Goal: Task Accomplishment & Management: Manage account settings

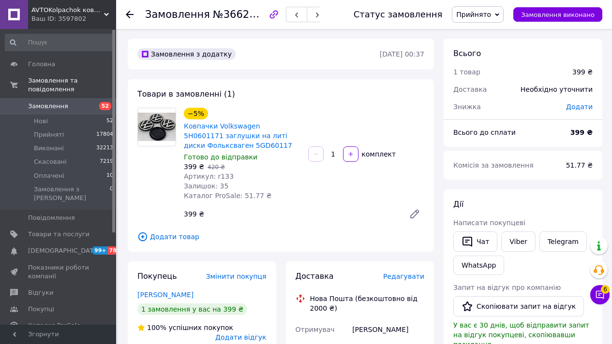
scroll to position [404, 0]
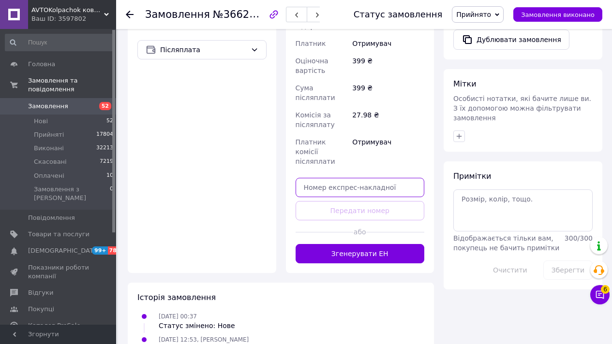
click at [312, 178] on input "text" at bounding box center [360, 187] width 129 height 19
paste input "20451269279886"
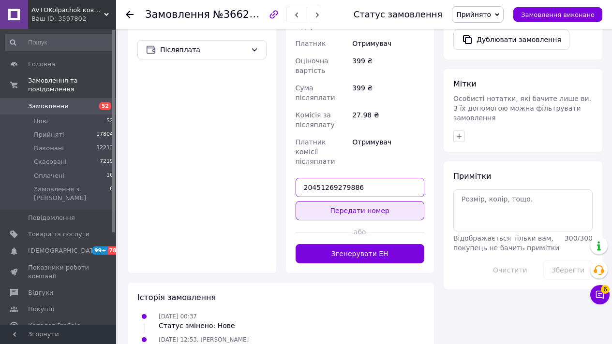
type input "20451269279886"
click at [320, 201] on button "Передати номер" at bounding box center [360, 210] width 129 height 19
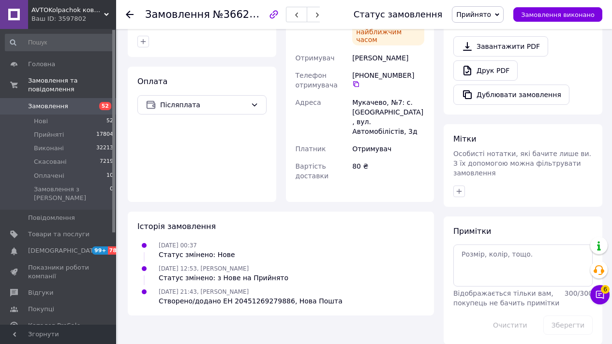
click at [86, 101] on link "Замовлення 52" at bounding box center [59, 106] width 119 height 16
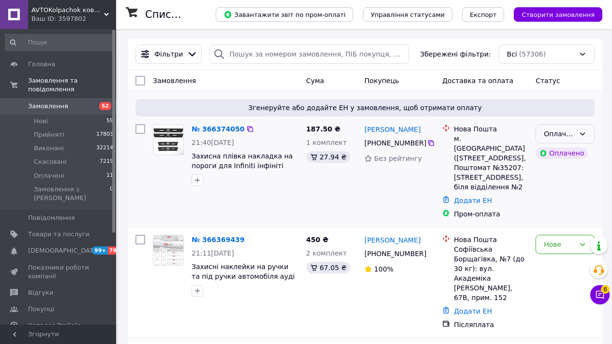
click at [566, 135] on div "Оплачено" at bounding box center [559, 134] width 31 height 11
click at [564, 156] on li "Прийнято" at bounding box center [565, 154] width 58 height 17
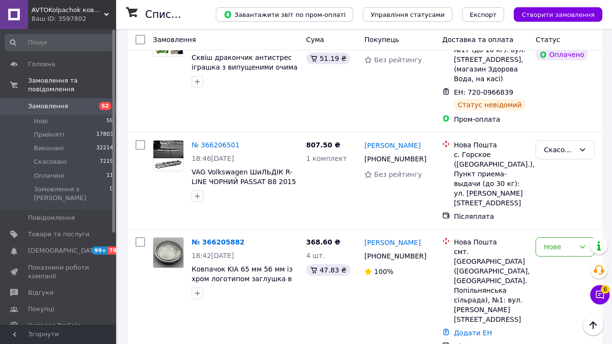
scroll to position [9963, 0]
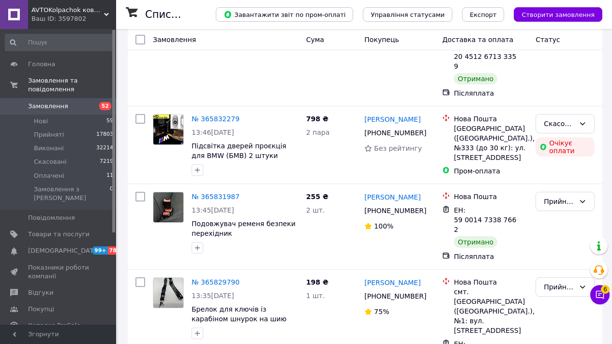
scroll to position [10945, 0]
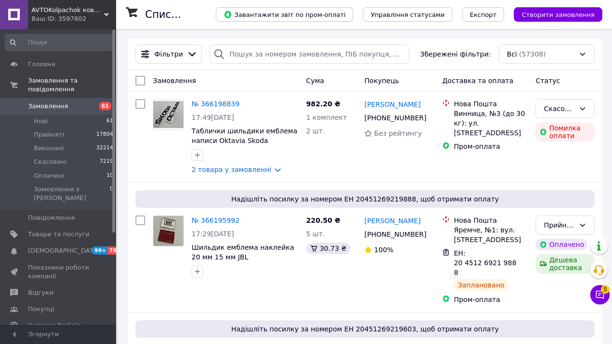
click at [73, 100] on link "Замовлення 61" at bounding box center [59, 106] width 119 height 16
click at [52, 104] on span "Замовлення" at bounding box center [48, 106] width 40 height 9
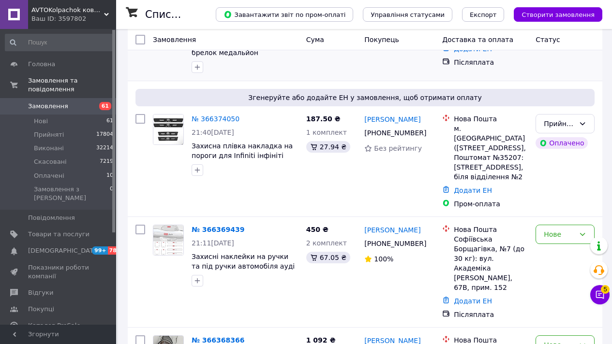
scroll to position [189, 0]
click at [225, 184] on div "№ 366374050 21:40[DATE] Захисна плівка накладка на пороги для Infiniti інфініті…" at bounding box center [225, 162] width 153 height 103
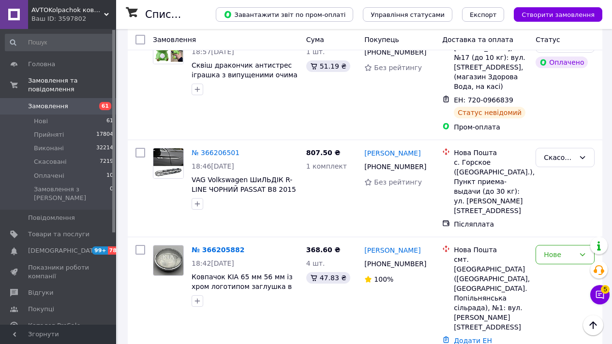
scroll to position [9897, 0]
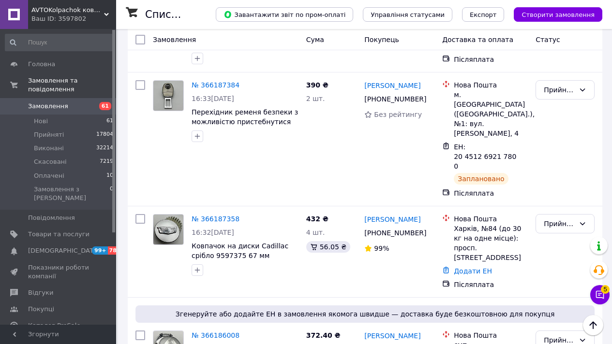
scroll to position [1087, 0]
click at [230, 216] on link "№ 366187358" at bounding box center [216, 220] width 48 height 8
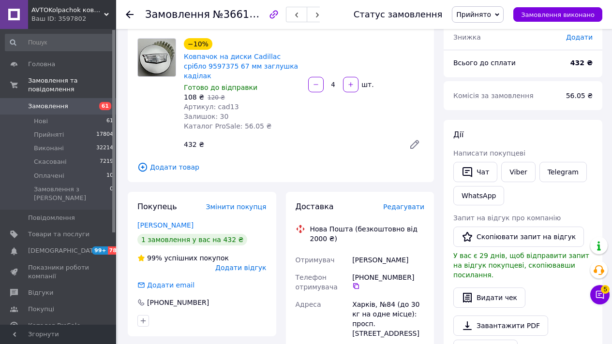
scroll to position [70, 0]
click at [360, 282] on icon at bounding box center [356, 286] width 8 height 8
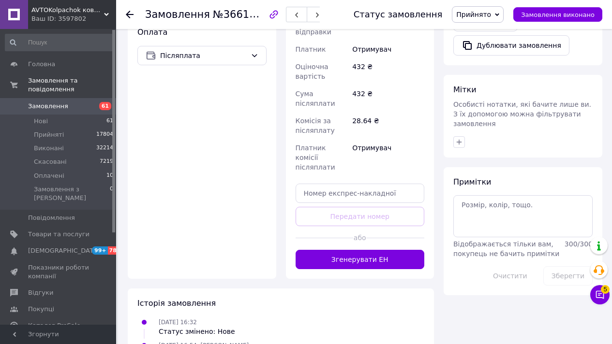
scroll to position [404, 0]
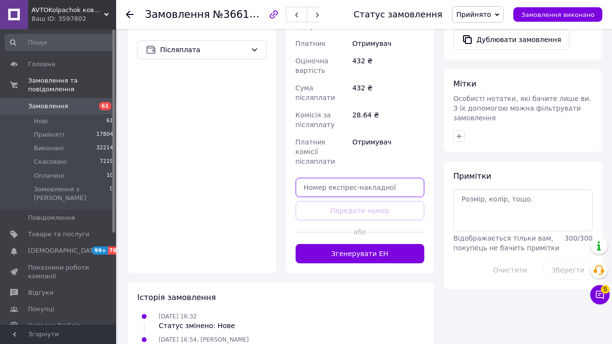
click at [338, 178] on input "text" at bounding box center [360, 187] width 129 height 19
paste input "20451269283896"
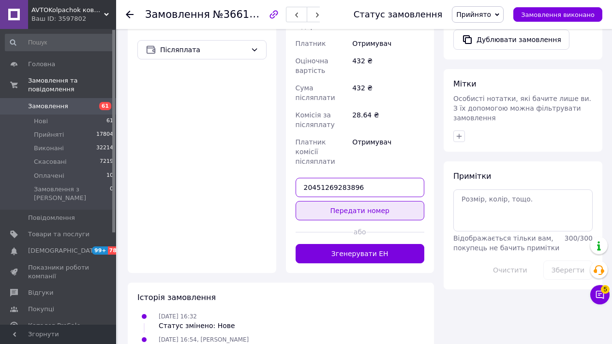
type input "20451269283896"
click at [335, 201] on button "Передати номер" at bounding box center [360, 210] width 129 height 19
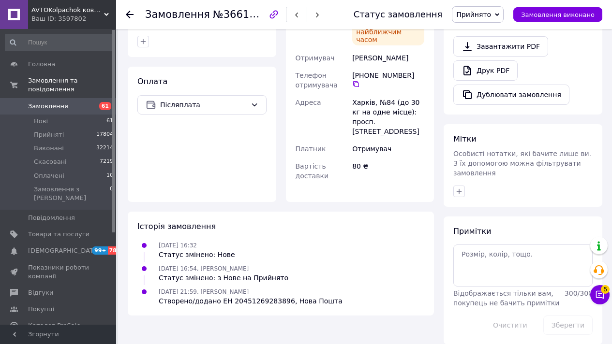
click at [91, 114] on link "Замовлення 61" at bounding box center [59, 106] width 119 height 16
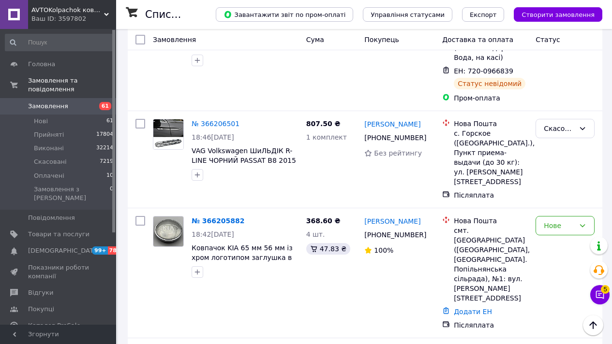
scroll to position [9897, 0]
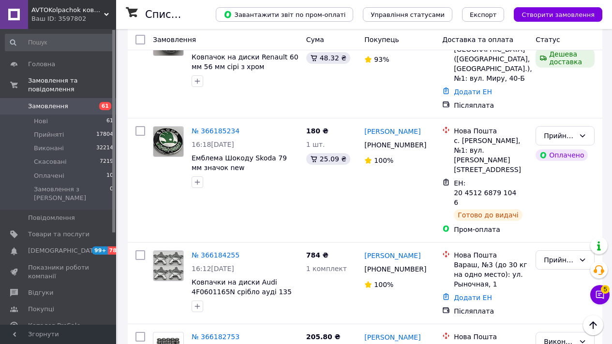
scroll to position [1429, 0]
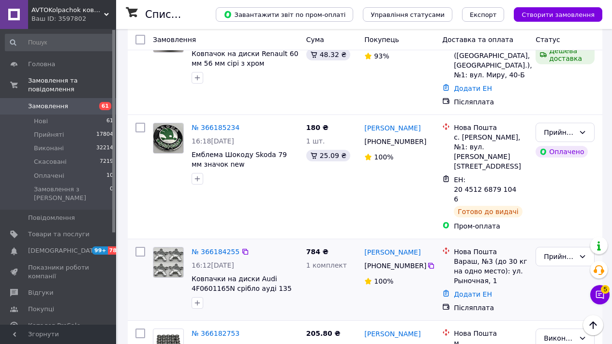
click at [218, 246] on div "№ 366184255" at bounding box center [216, 252] width 50 height 12
click at [215, 248] on link "№ 366184255" at bounding box center [216, 252] width 48 height 8
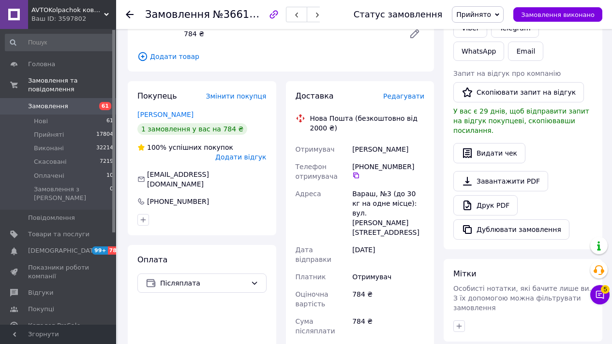
scroll to position [176, 0]
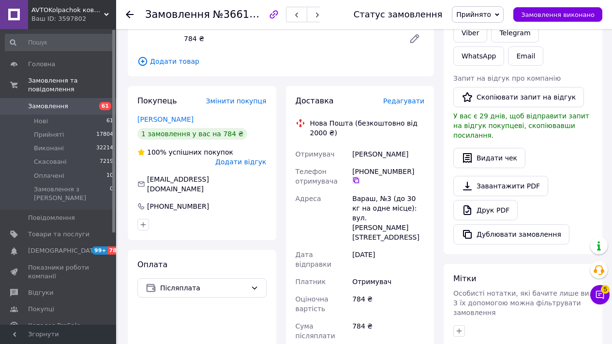
click at [355, 177] on icon at bounding box center [356, 181] width 8 height 8
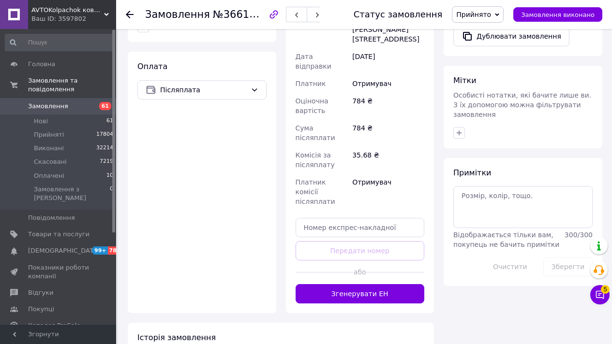
scroll to position [395, 0]
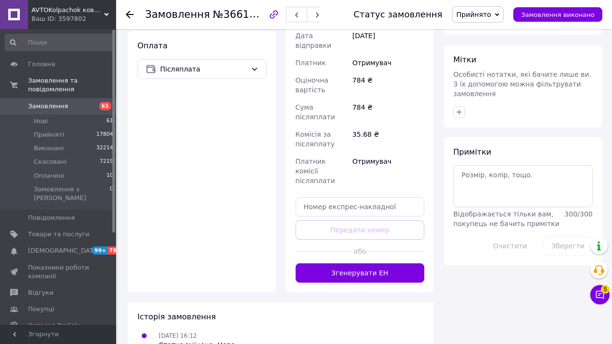
click at [340, 168] on div "Доставка Редагувати Нова Пошта (безкоштовно від 2000 ₴) Отримувач [PERSON_NAME]…" at bounding box center [360, 80] width 129 height 406
click at [357, 144] on div "Доставка Редагувати Нова Пошта (безкоштовно від 2000 ₴) Отримувач [PERSON_NAME]…" at bounding box center [360, 80] width 129 height 406
click at [349, 197] on input "text" at bounding box center [360, 206] width 129 height 19
paste input "20451269285017"
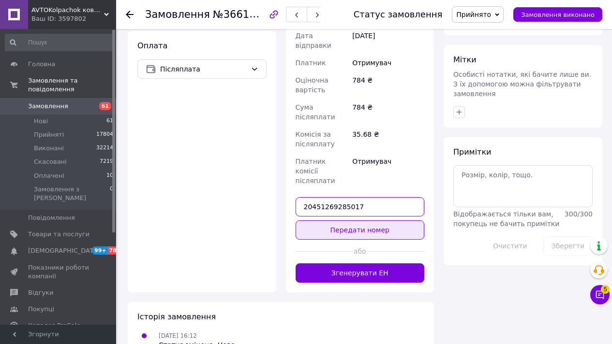
type input "20451269285017"
click at [350, 221] on button "Передати номер" at bounding box center [360, 230] width 129 height 19
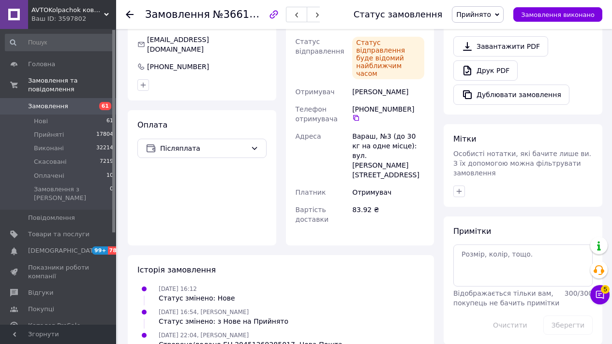
click at [95, 111] on link "Замовлення 61" at bounding box center [59, 106] width 119 height 16
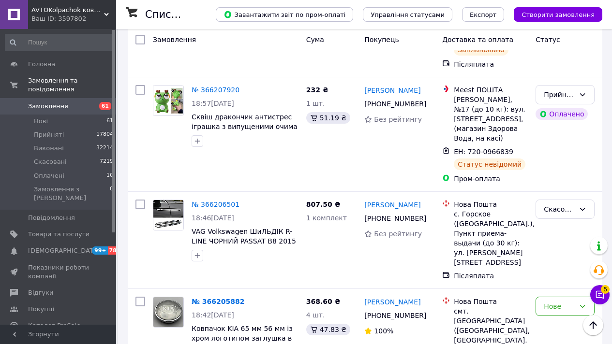
scroll to position [9897, 0]
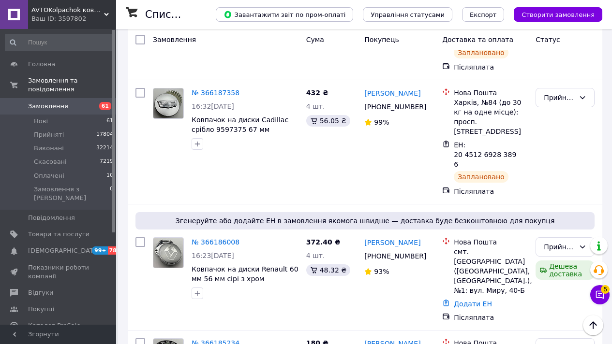
scroll to position [1215, 0]
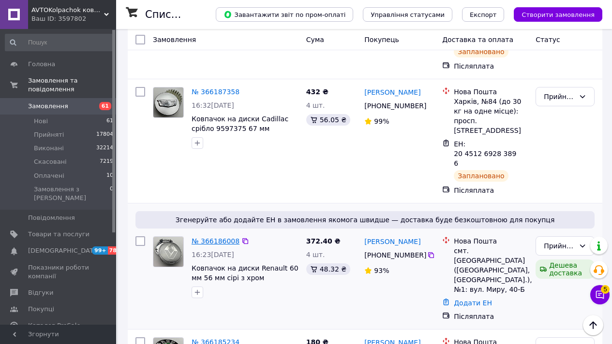
click at [221, 237] on link "№ 366186008" at bounding box center [216, 241] width 48 height 8
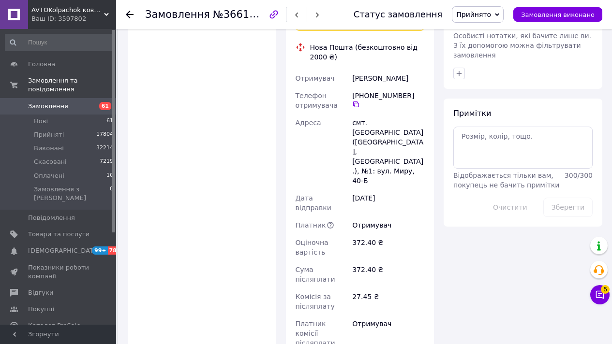
scroll to position [466, 0]
click at [353, 102] on icon at bounding box center [356, 106] width 8 height 8
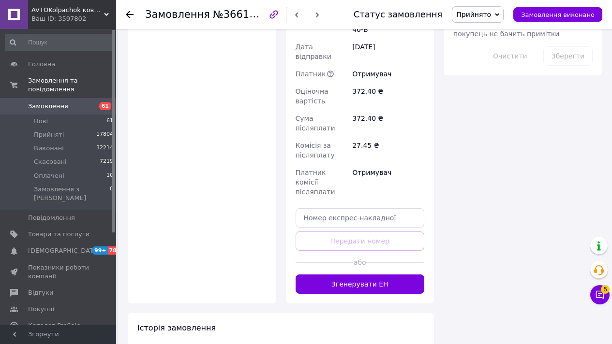
scroll to position [639, 0]
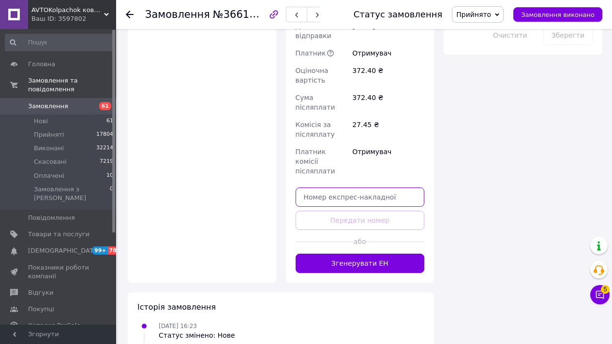
click at [337, 188] on input "text" at bounding box center [360, 197] width 129 height 19
paste input "20451269285753"
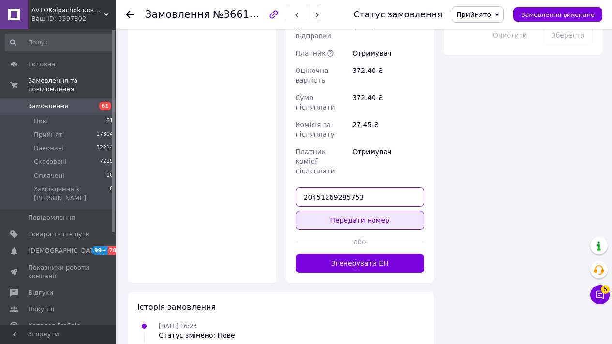
type input "20451269285753"
click at [333, 211] on button "Передати номер" at bounding box center [360, 220] width 129 height 19
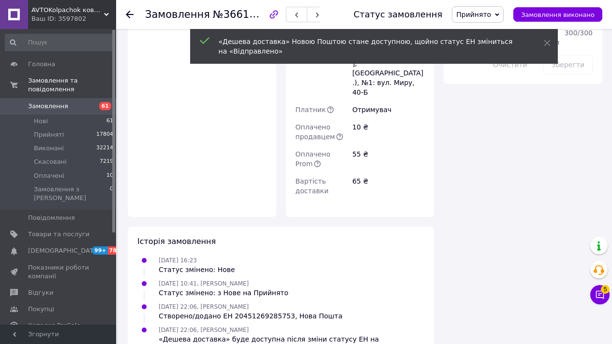
scroll to position [625, 0]
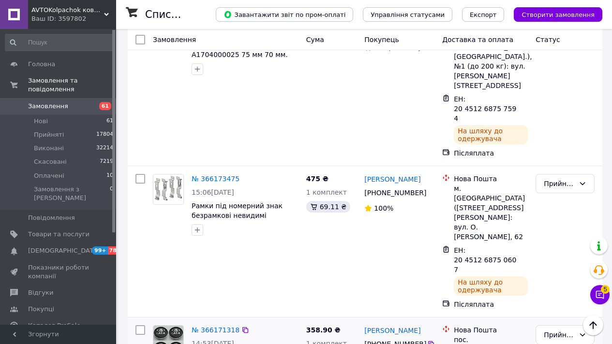
scroll to position [2192, 0]
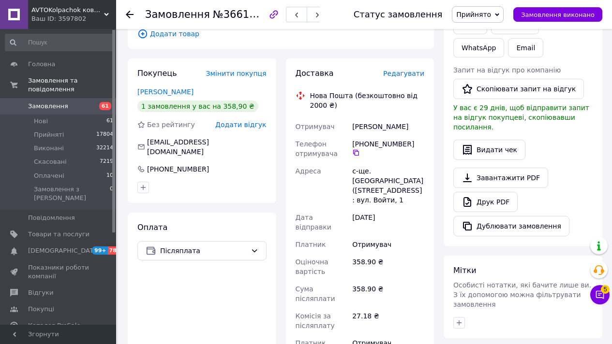
scroll to position [181, 0]
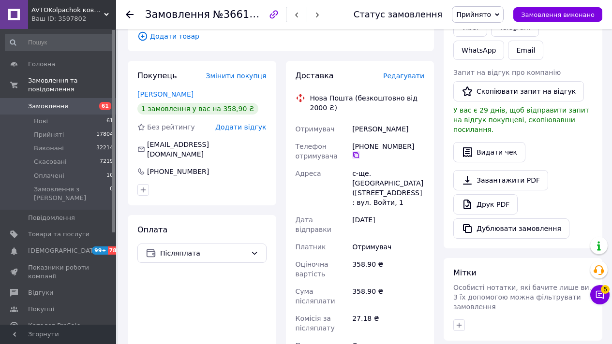
click at [357, 159] on icon at bounding box center [356, 155] width 8 height 8
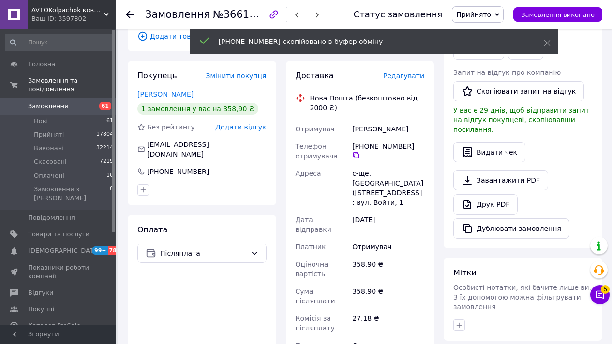
drag, startPoint x: 357, startPoint y: 167, endPoint x: 240, endPoint y: 80, distance: 145.8
click at [241, 84] on div "Покупець Змінити покупця [PERSON_NAME] 1 замовлення у вас на 358,90 ₴ Без рейти…" at bounding box center [281, 269] width 316 height 416
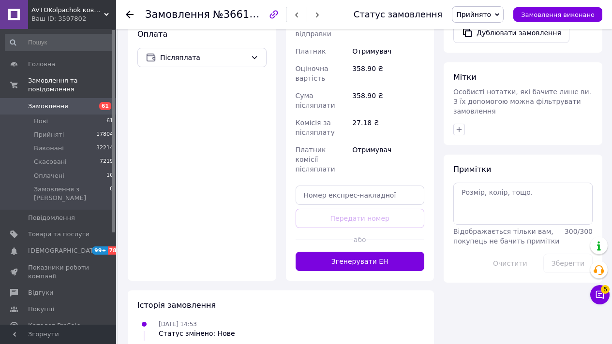
scroll to position [393, 0]
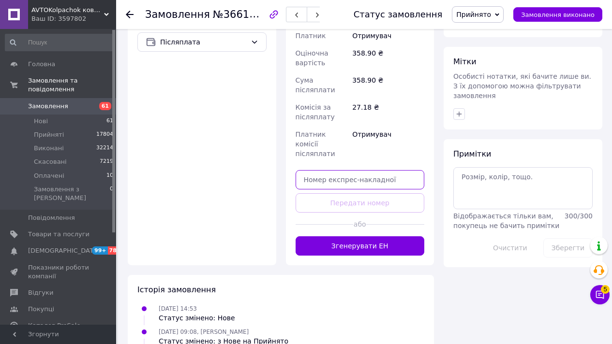
click at [354, 170] on input "text" at bounding box center [360, 179] width 129 height 19
paste input "20451269286478"
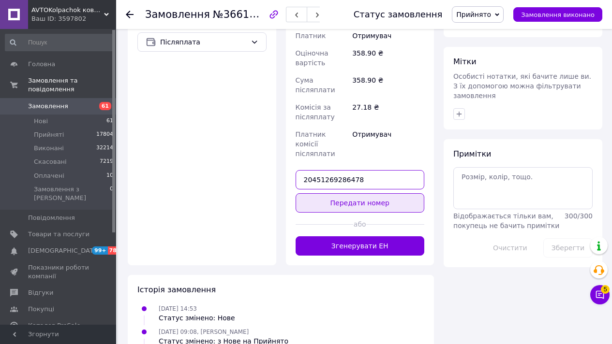
type input "20451269286478"
click at [353, 193] on button "Передати номер" at bounding box center [360, 202] width 129 height 19
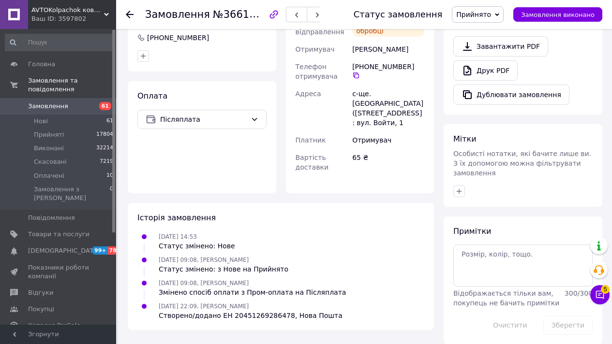
scroll to position [326, 0]
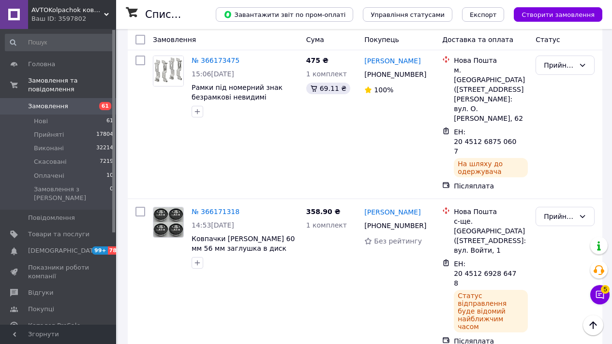
scroll to position [2348, 0]
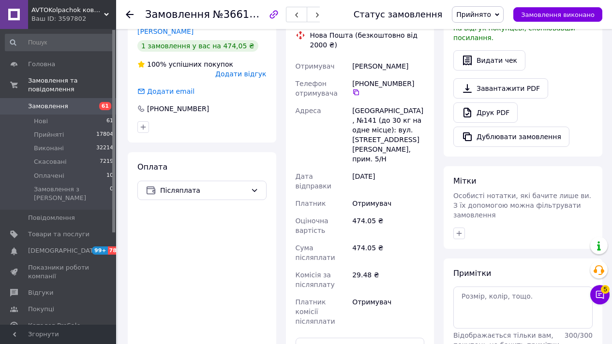
scroll to position [246, 0]
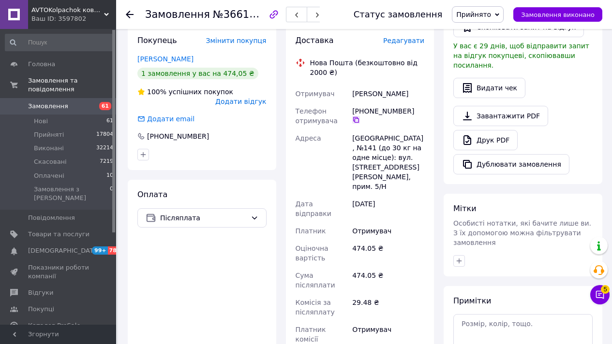
click at [359, 117] on icon at bounding box center [356, 120] width 6 height 6
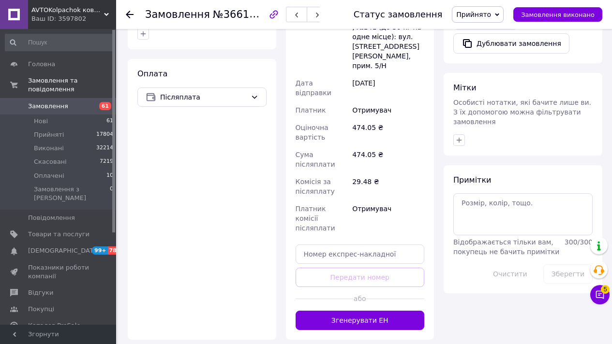
scroll to position [326, 0]
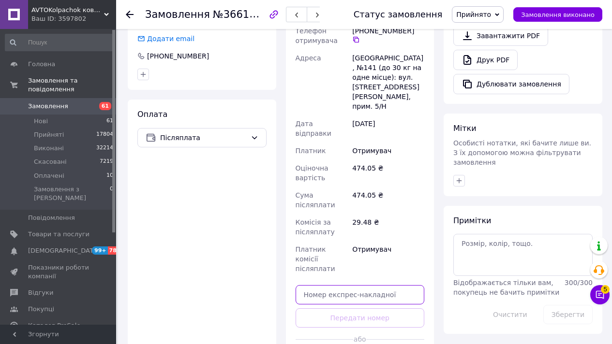
click at [324, 285] on input "text" at bounding box center [360, 294] width 129 height 19
paste input "20451269287183"
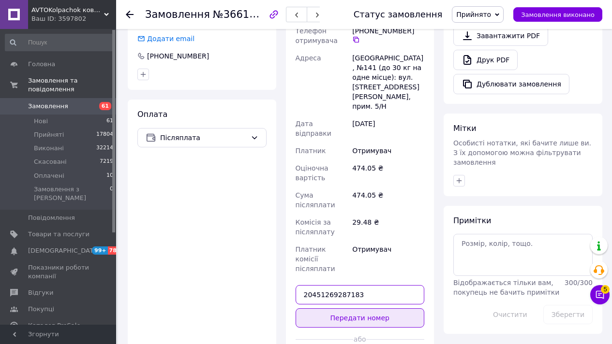
type input "20451269287183"
click at [334, 309] on button "Передати номер" at bounding box center [360, 318] width 129 height 19
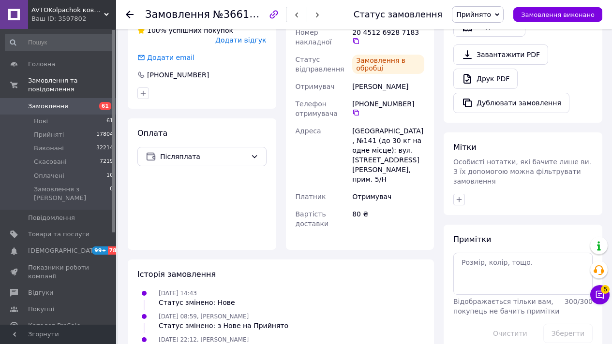
scroll to position [323, 0]
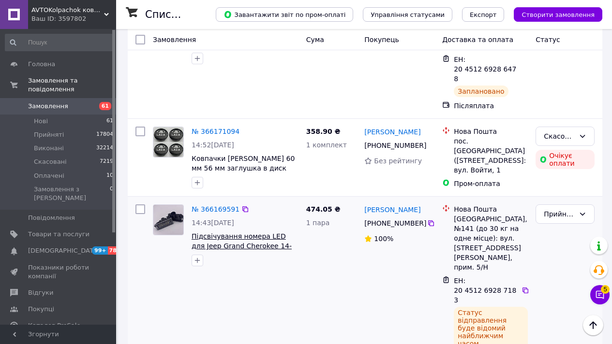
scroll to position [2541, 0]
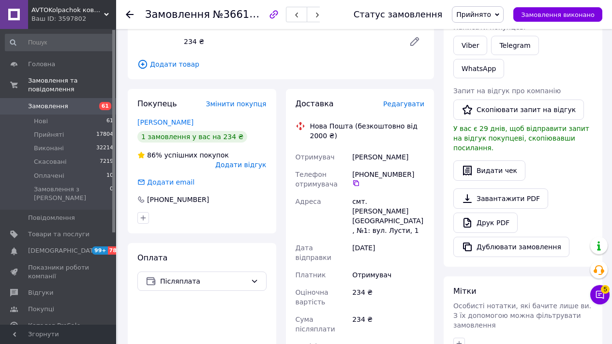
scroll to position [163, 0]
click at [355, 182] on icon at bounding box center [356, 184] width 6 height 6
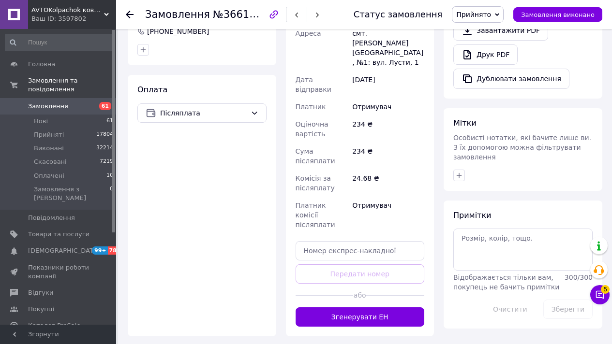
scroll to position [385, 0]
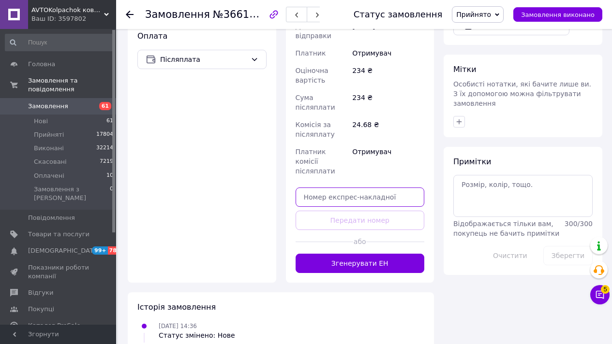
click at [327, 188] on input "text" at bounding box center [360, 197] width 129 height 19
paste input "20451269287761"
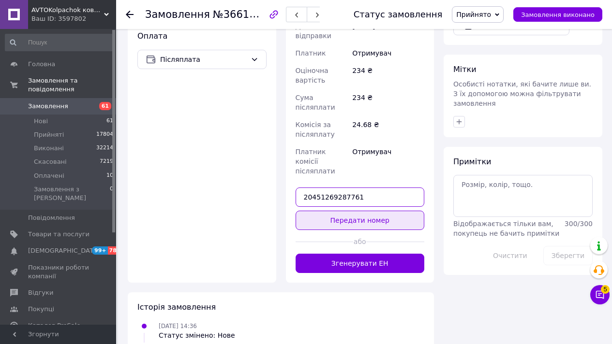
type input "20451269287761"
click at [335, 211] on button "Передати номер" at bounding box center [360, 220] width 129 height 19
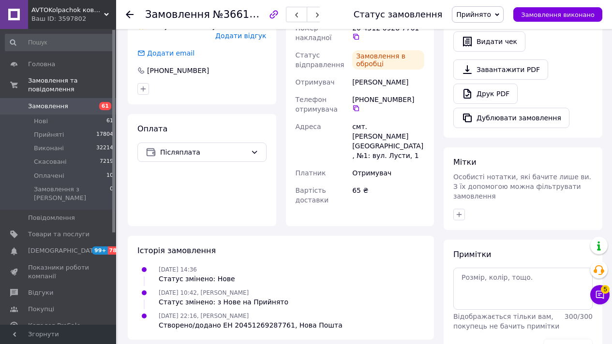
scroll to position [294, 0]
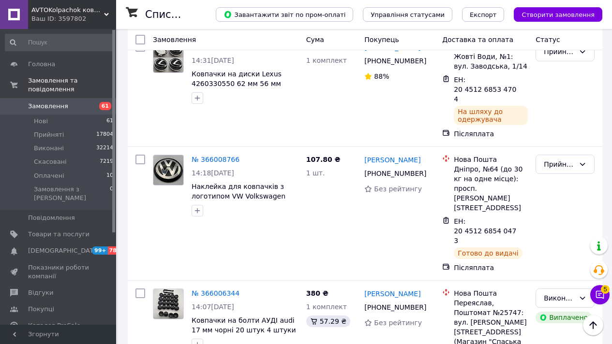
scroll to position [11025, 0]
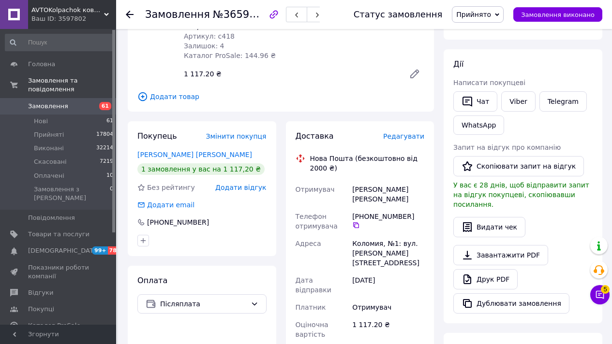
scroll to position [395, 0]
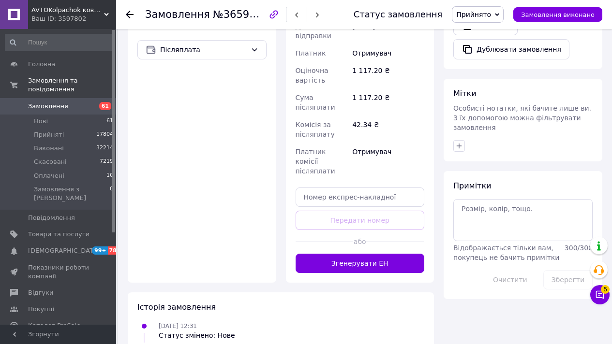
click at [246, 100] on div "Оплата Післяплата" at bounding box center [202, 147] width 148 height 271
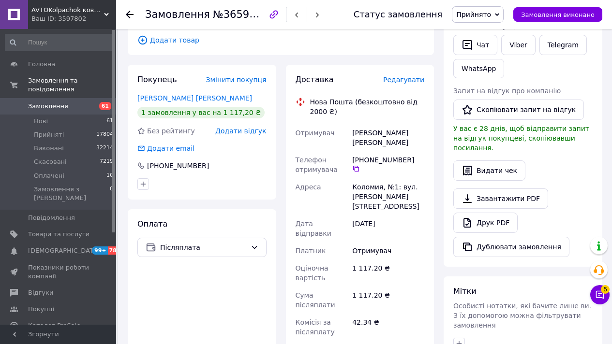
scroll to position [193, 0]
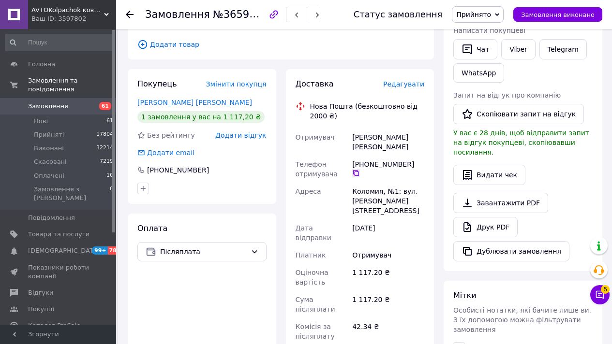
click at [360, 169] on icon at bounding box center [356, 173] width 8 height 8
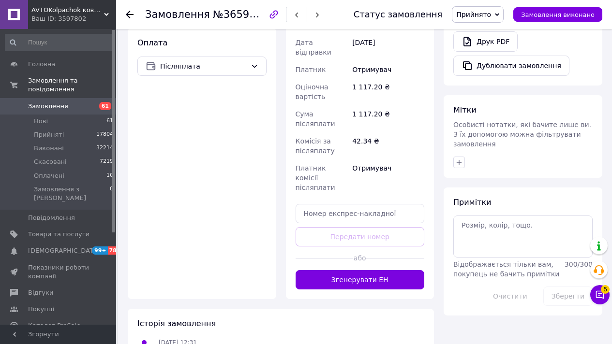
scroll to position [379, 0]
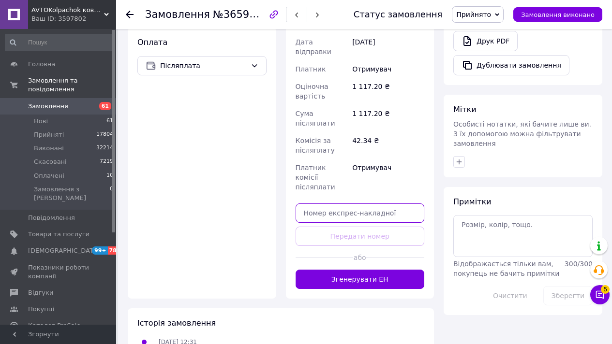
click at [336, 204] on input "text" at bounding box center [360, 213] width 129 height 19
paste input "20451269288624"
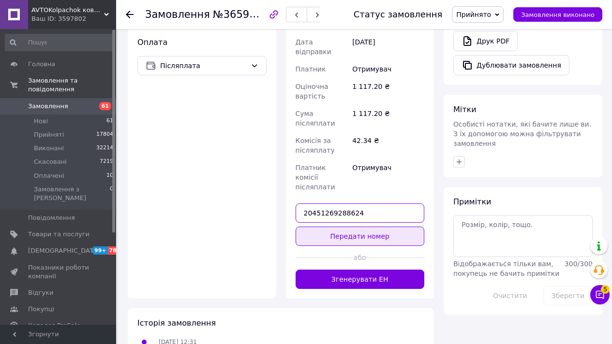
type input "20451269288624"
click at [341, 227] on button "Передати номер" at bounding box center [360, 236] width 129 height 19
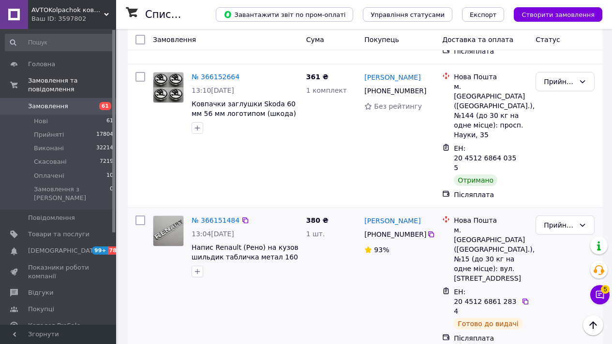
scroll to position [4019, 0]
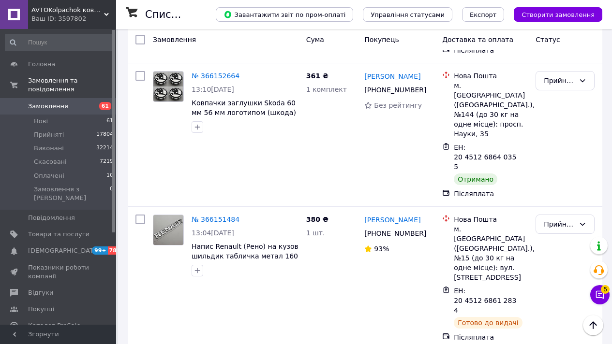
click at [560, 130] on li "Скасовано" at bounding box center [565, 127] width 58 height 17
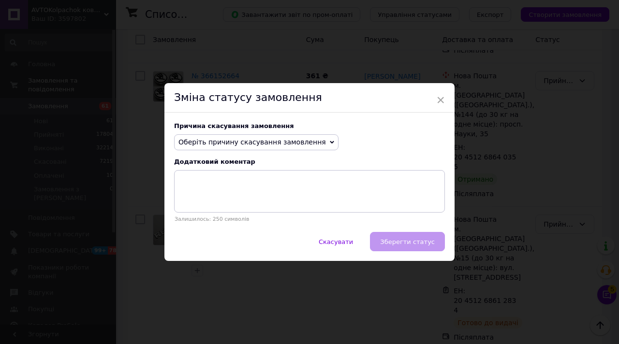
click at [290, 142] on span "Оберіть причину скасування замовлення" at bounding box center [252, 142] width 148 height 8
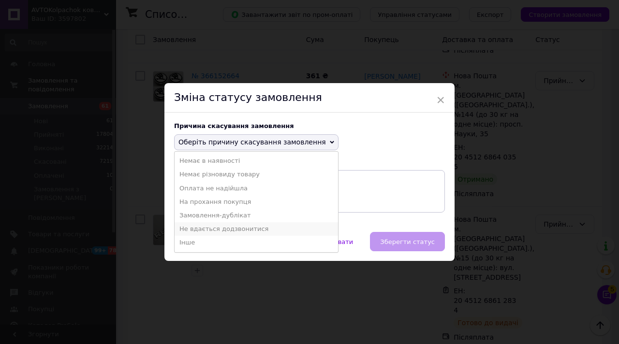
click at [261, 227] on li "Не вдається додзвонитися" at bounding box center [256, 229] width 163 height 14
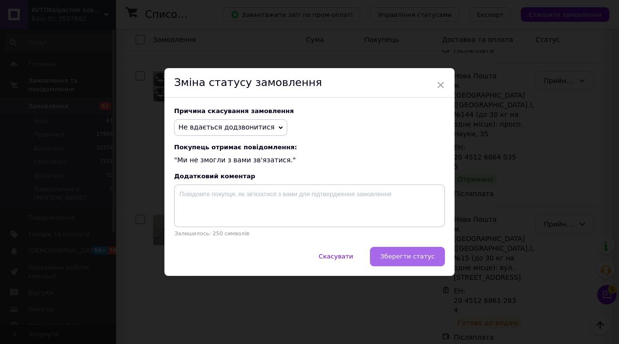
click at [402, 255] on span "Зберегти статус" at bounding box center [407, 256] width 55 height 7
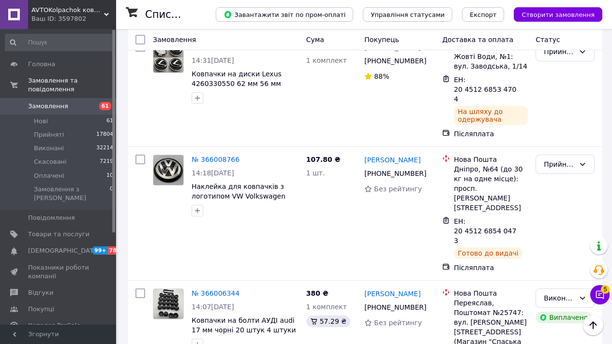
scroll to position [11019, 0]
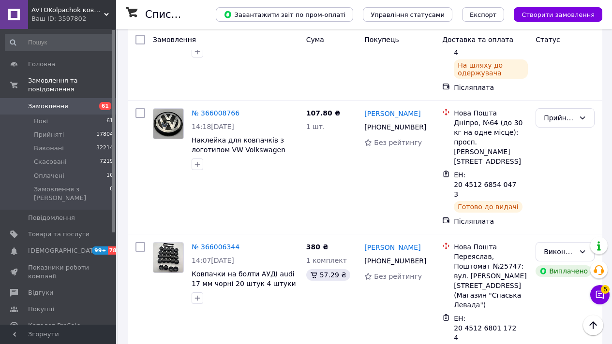
click at [74, 112] on link "Замовлення 61" at bounding box center [59, 106] width 119 height 16
